Goal: Use online tool/utility: Utilize a website feature to perform a specific function

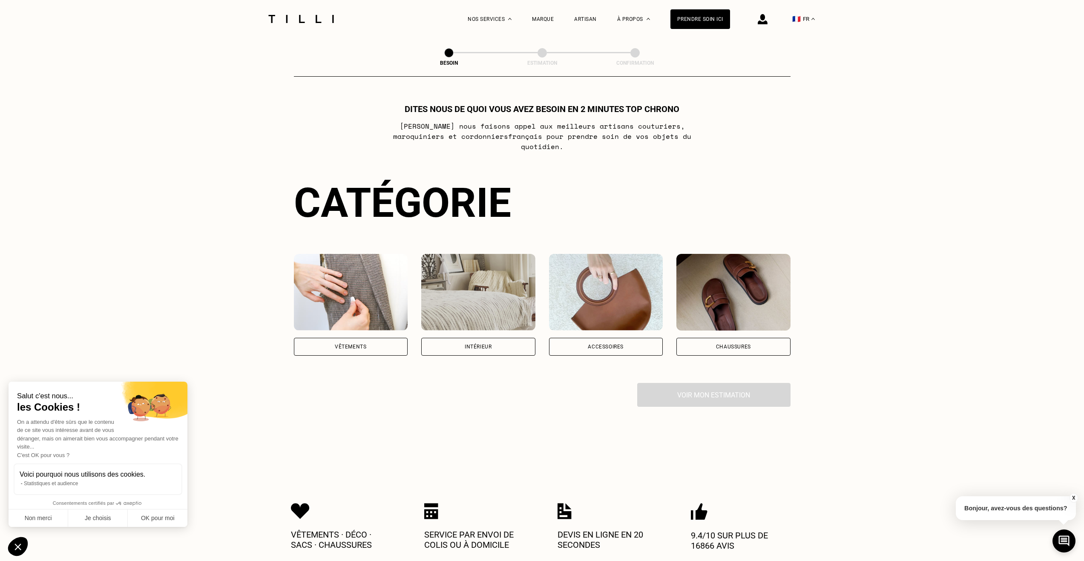
click at [355, 302] on img at bounding box center [351, 292] width 114 height 77
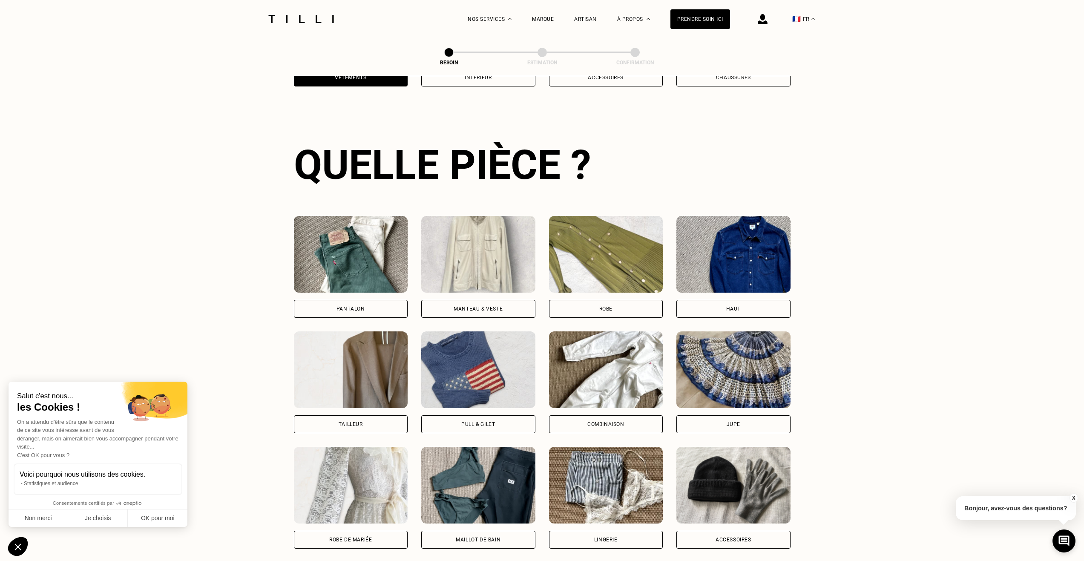
scroll to position [279, 0]
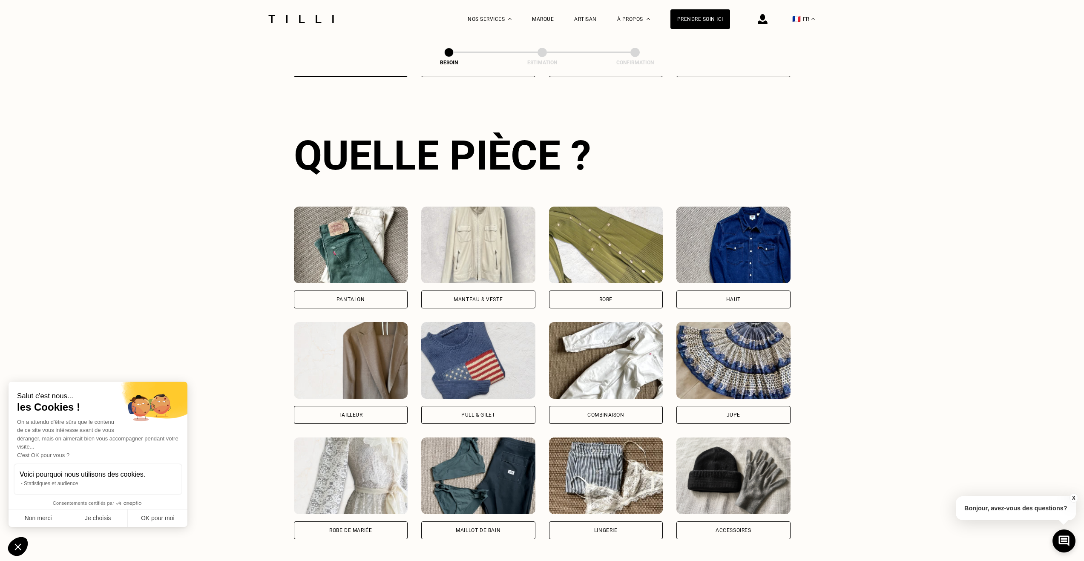
click at [476, 241] on img at bounding box center [478, 245] width 114 height 77
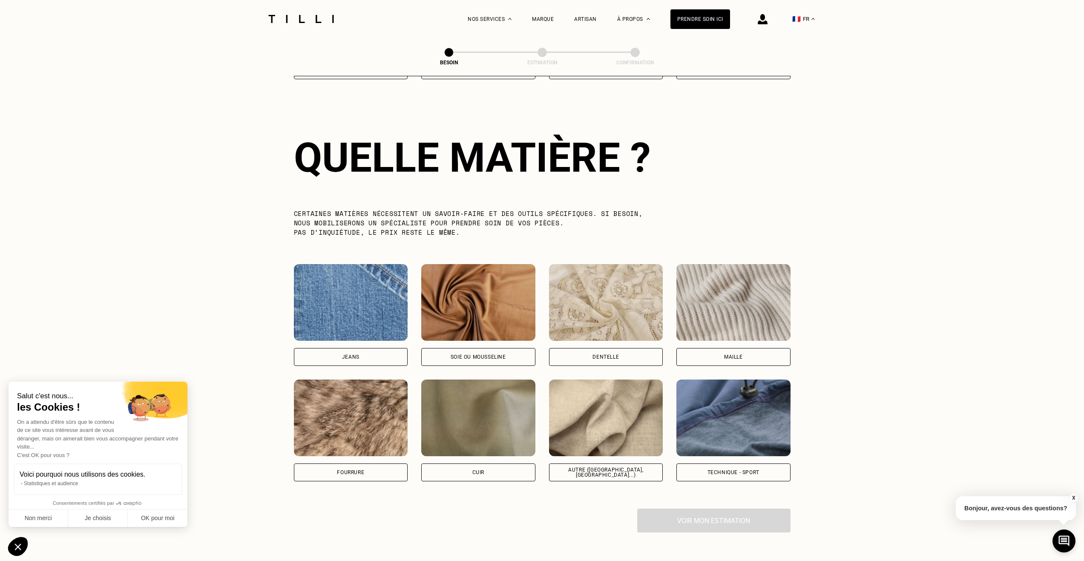
scroll to position [742, 0]
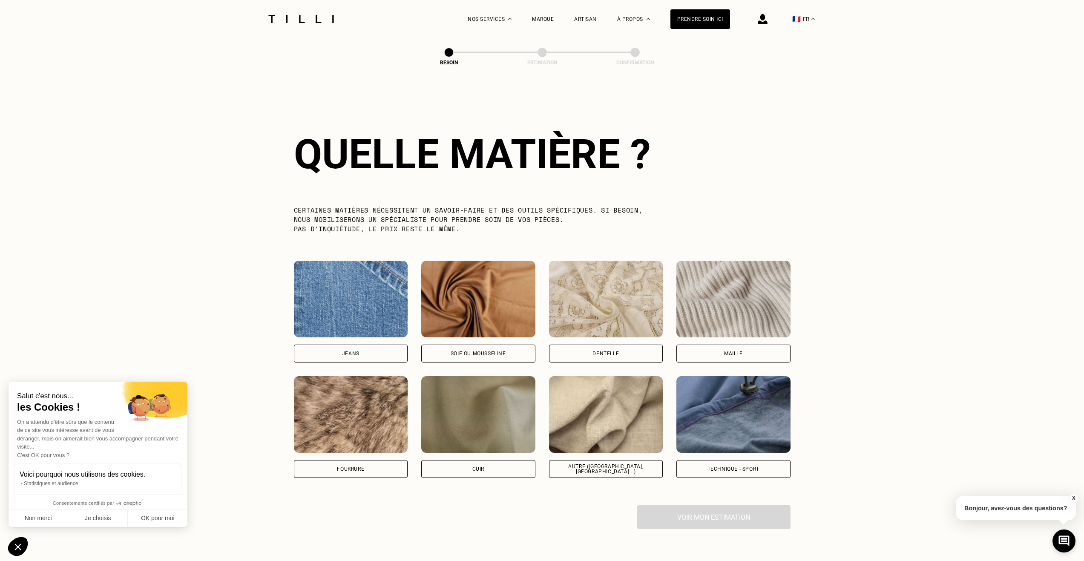
click at [617, 464] on div "Autre ([GEOGRAPHIC_DATA], [GEOGRAPHIC_DATA]...)" at bounding box center [606, 469] width 100 height 10
select select "FR"
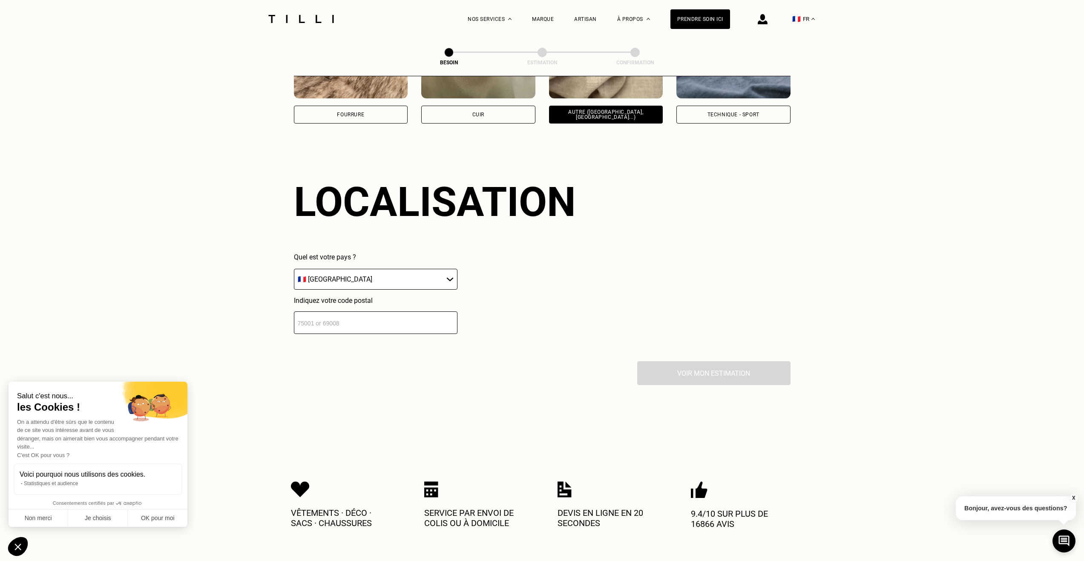
scroll to position [1046, 0]
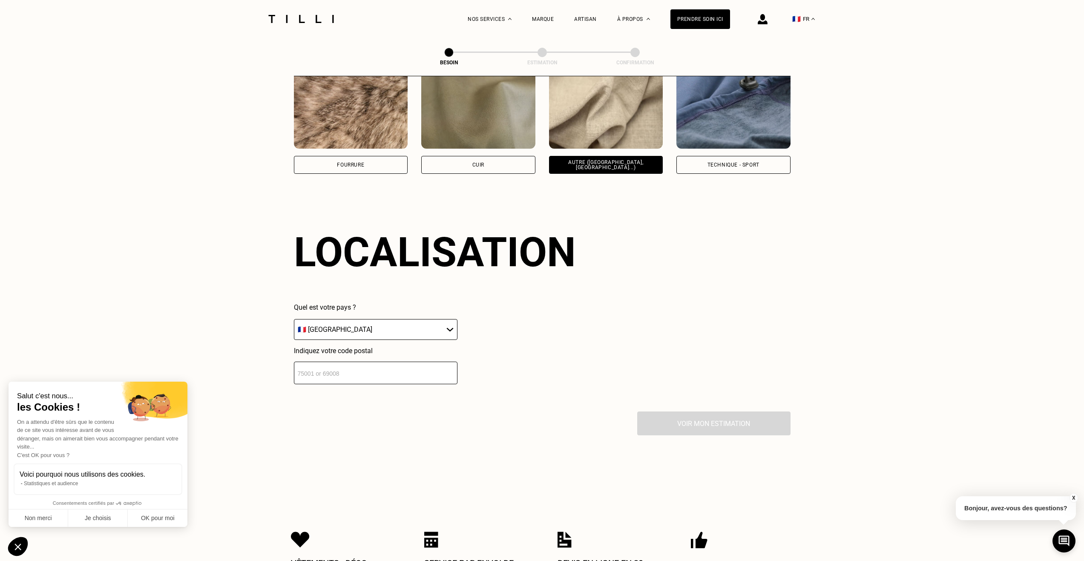
click at [404, 370] on input "number" at bounding box center [376, 373] width 164 height 23
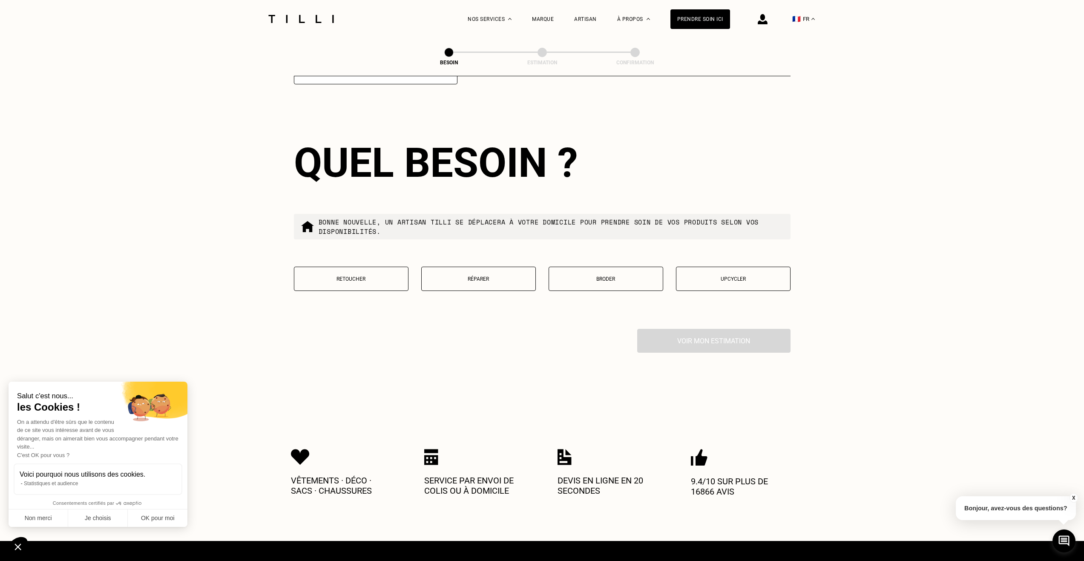
scroll to position [1357, 0]
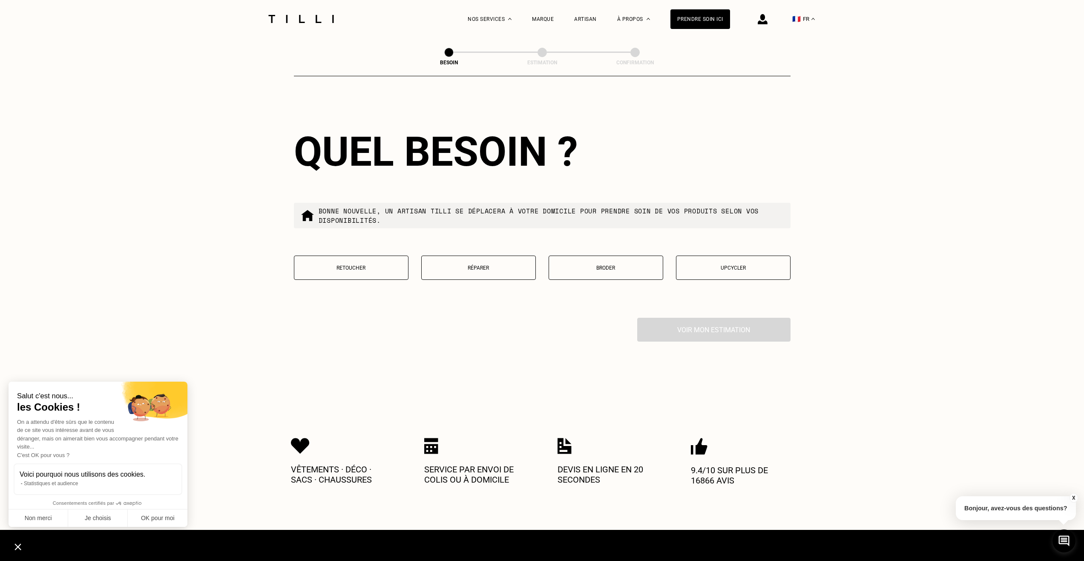
type input "75001"
click at [380, 265] on p "Retoucher" at bounding box center [351, 268] width 105 height 6
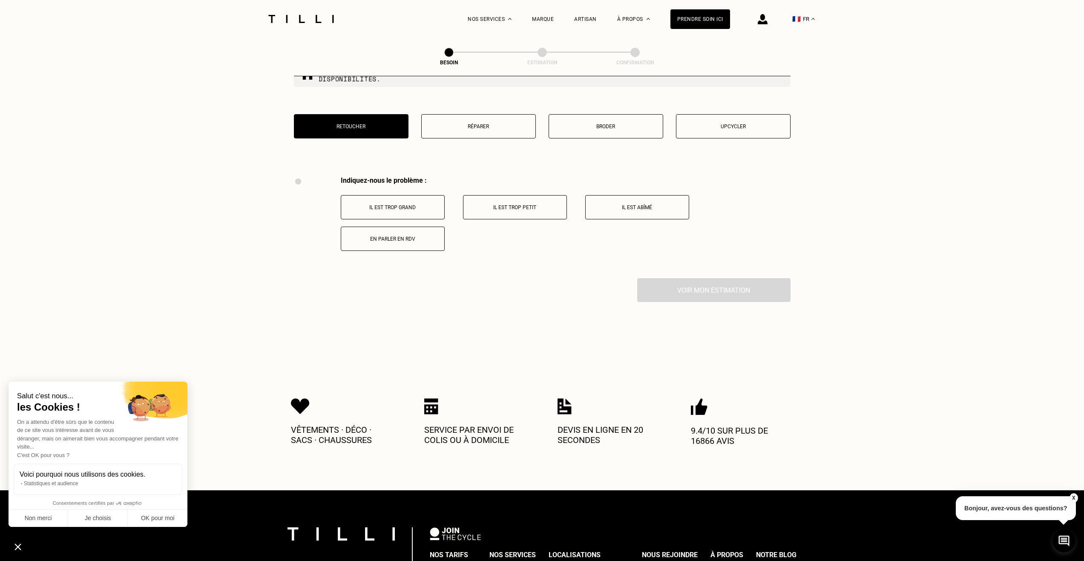
scroll to position [1377, 0]
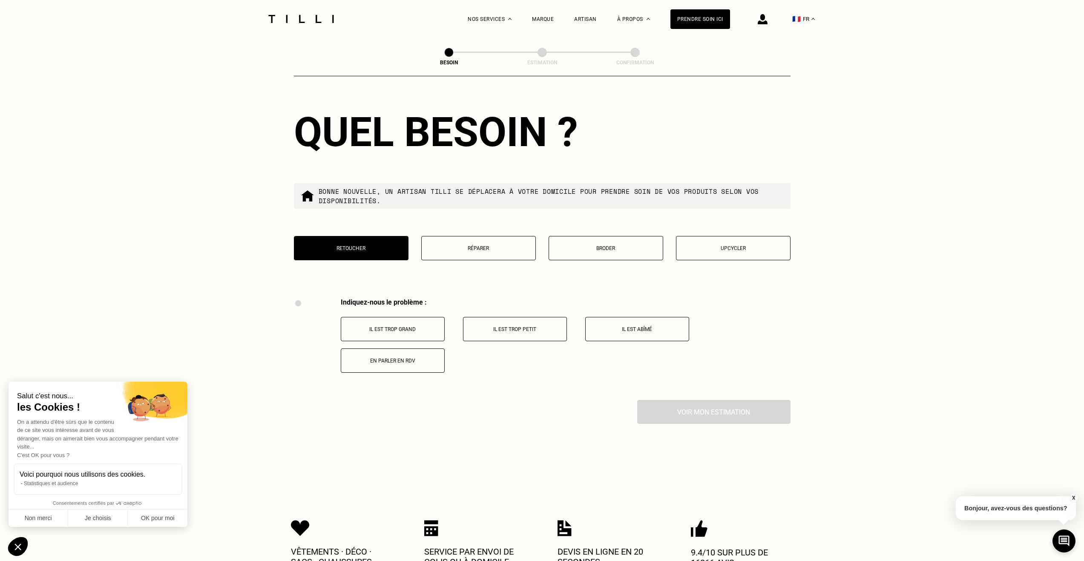
click at [403, 322] on button "Il est trop grand" at bounding box center [393, 329] width 104 height 24
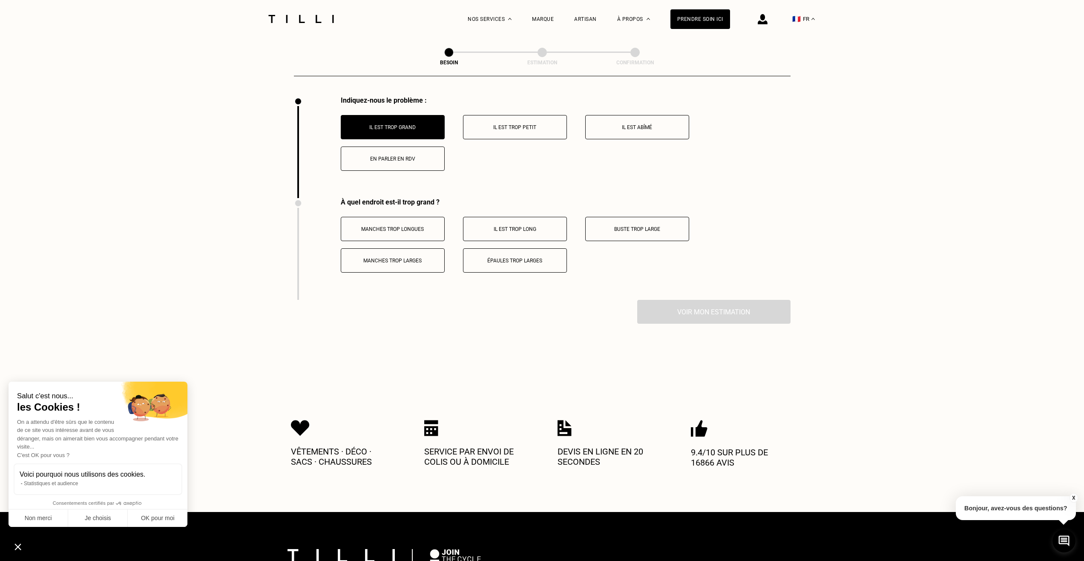
scroll to position [1579, 0]
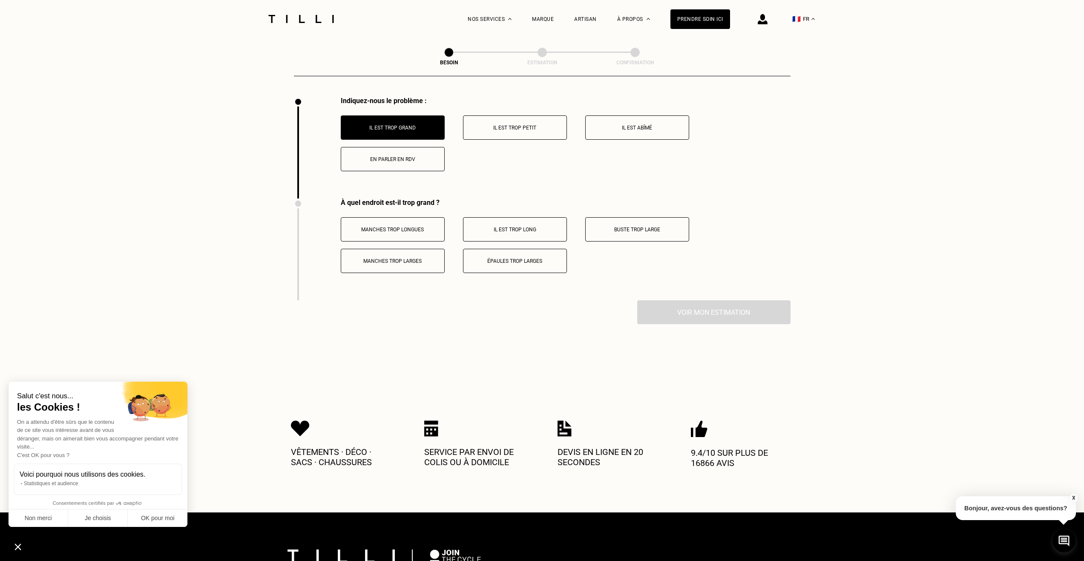
click at [395, 228] on p "Manches trop longues" at bounding box center [393, 230] width 95 height 6
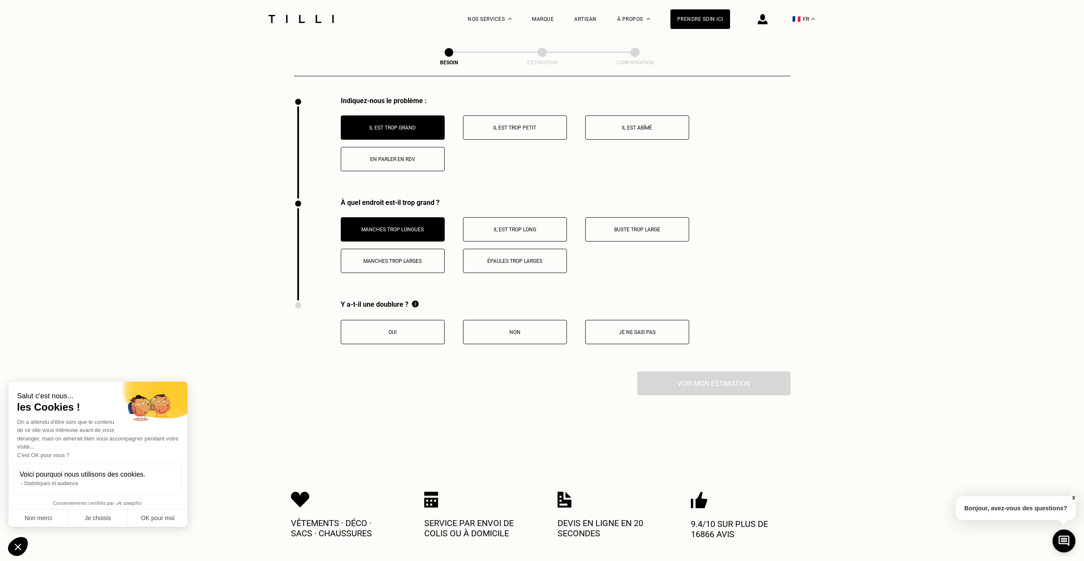
click at [420, 329] on p "Oui" at bounding box center [393, 332] width 95 height 6
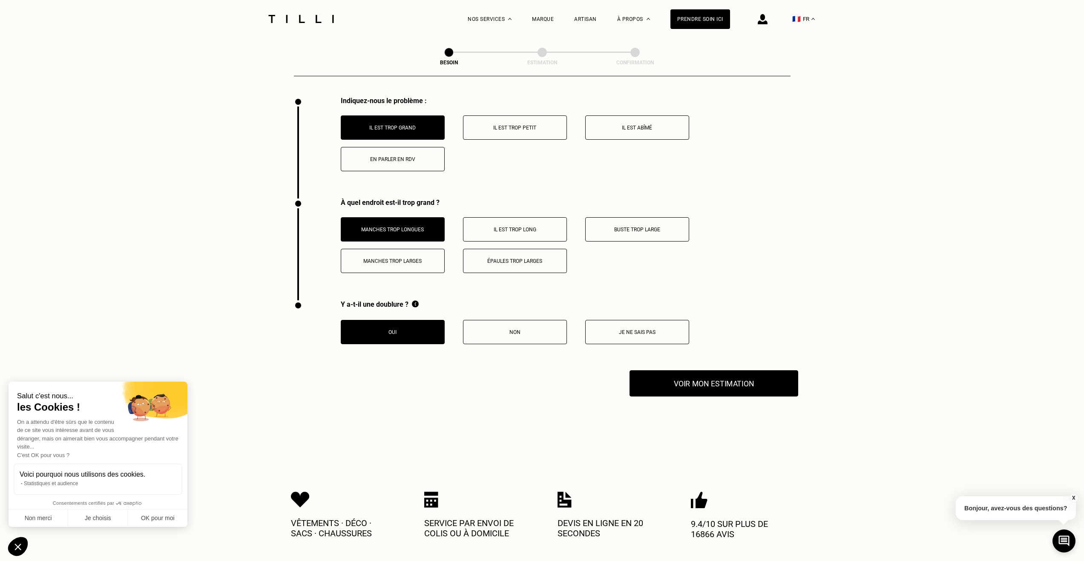
click at [688, 386] on button "Voir mon estimation" at bounding box center [714, 383] width 169 height 26
